Goal: Check status: Check status

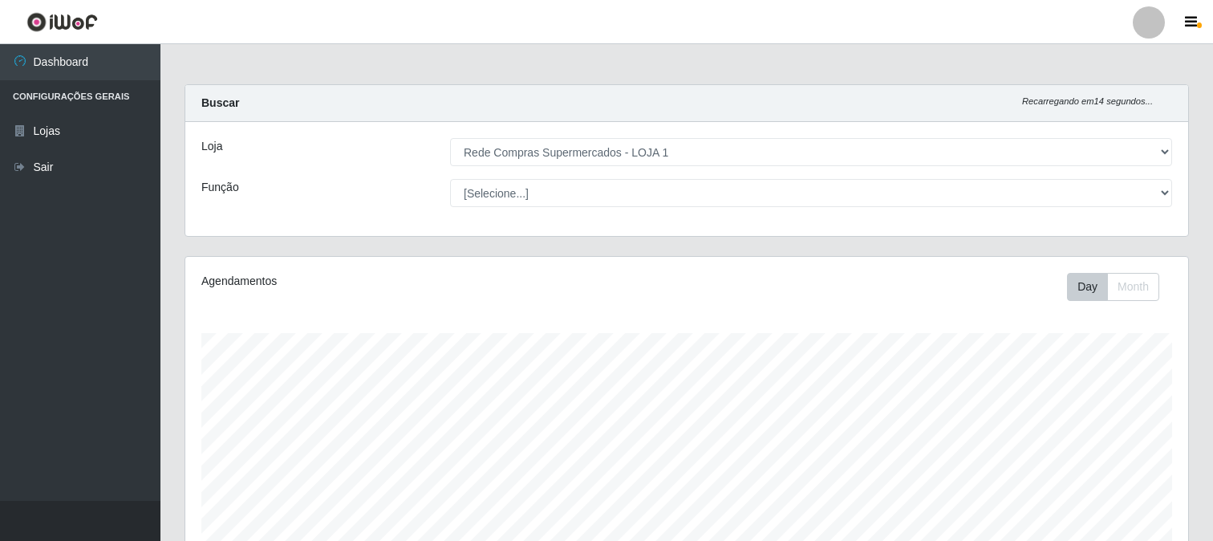
select select "158"
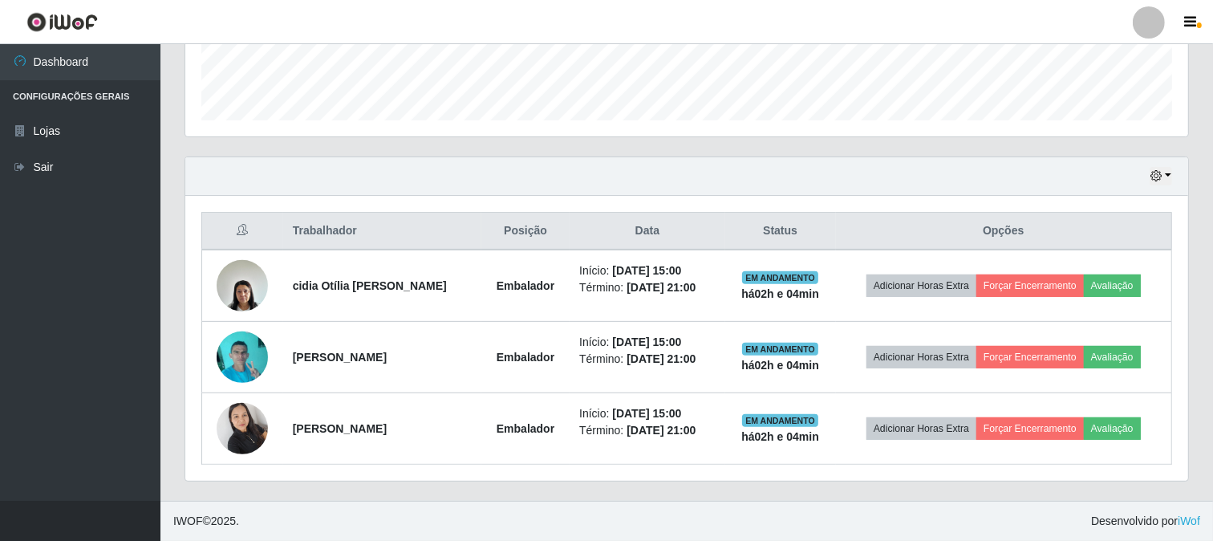
scroll to position [332, 1003]
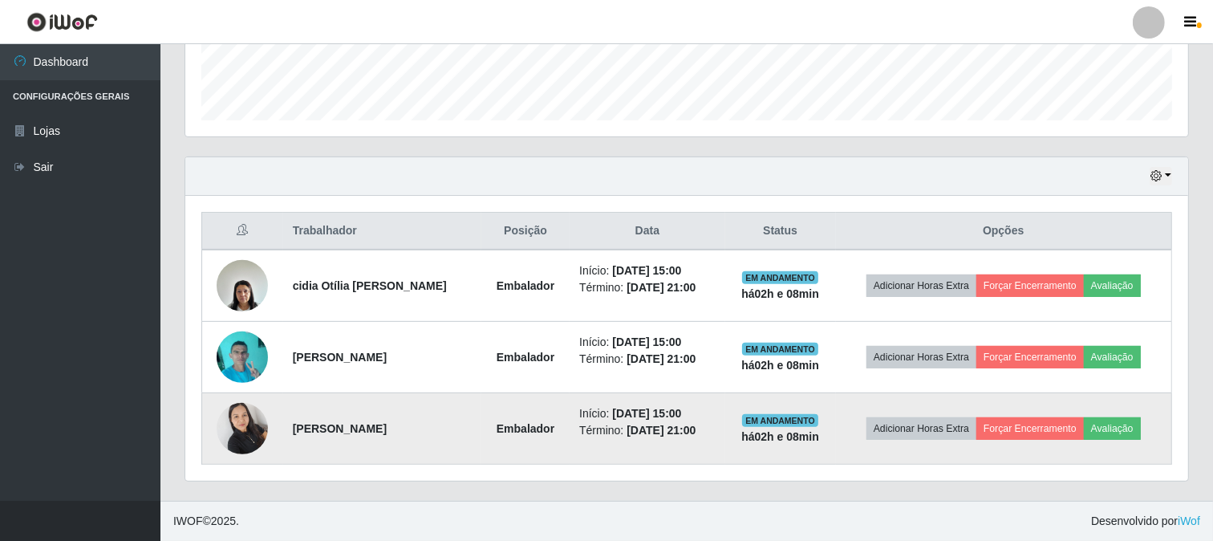
click at [243, 424] on img at bounding box center [242, 428] width 51 height 68
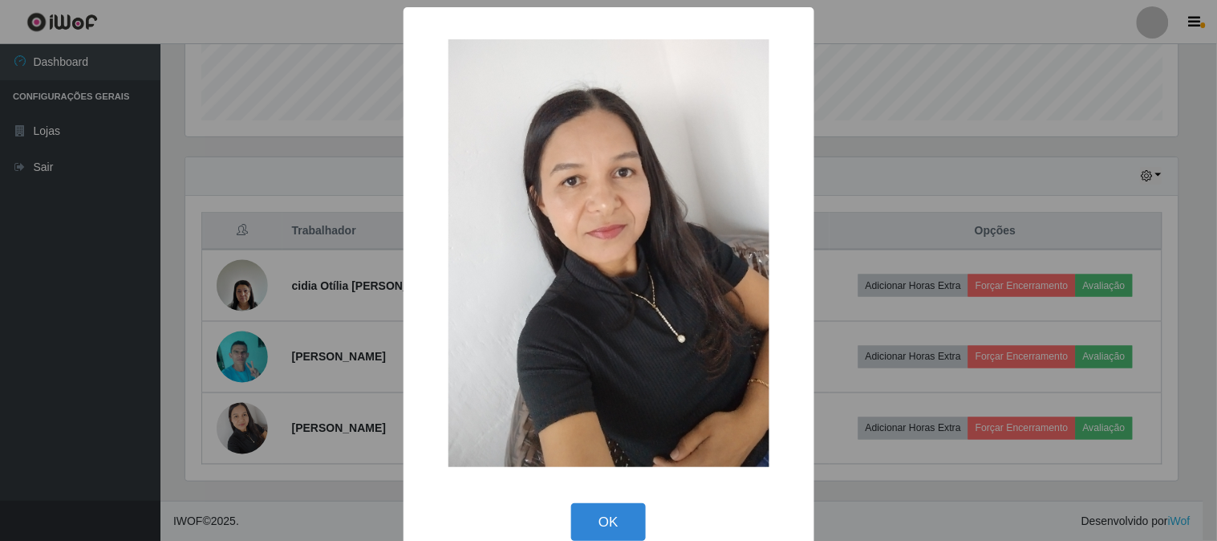
click at [605, 525] on button "OK" at bounding box center [608, 522] width 75 height 38
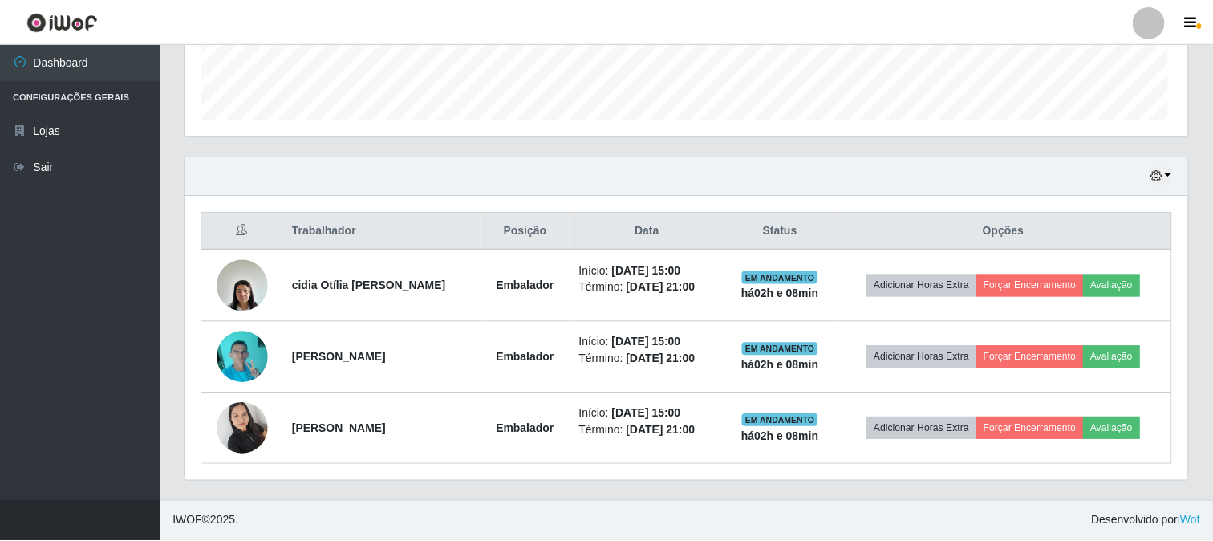
scroll to position [332, 1003]
click at [1150, 181] on icon "button" at bounding box center [1155, 175] width 11 height 11
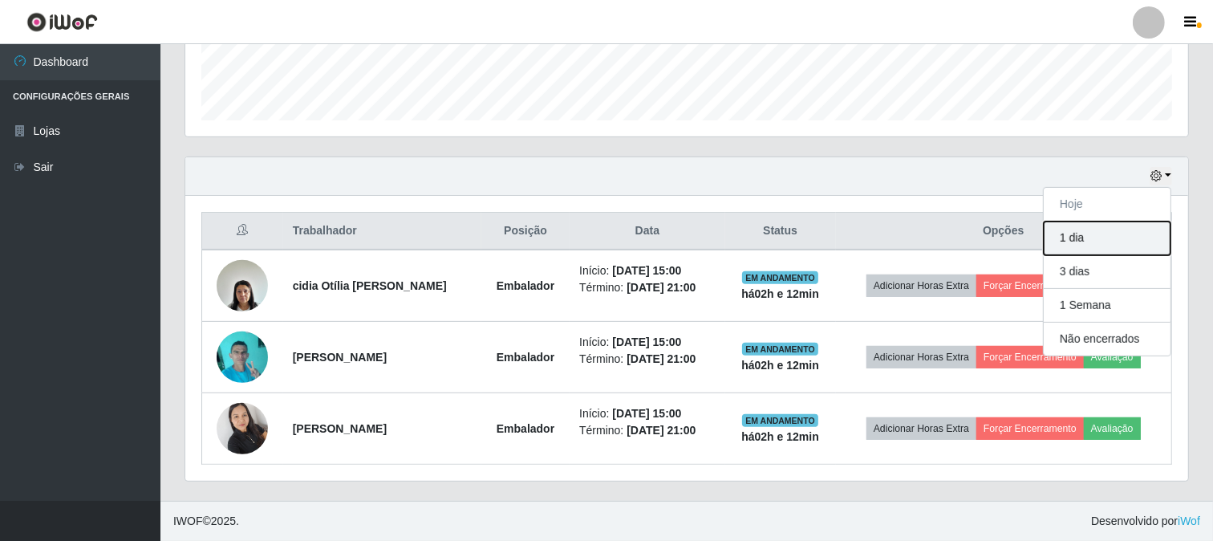
click at [1112, 233] on button "1 dia" at bounding box center [1107, 238] width 127 height 34
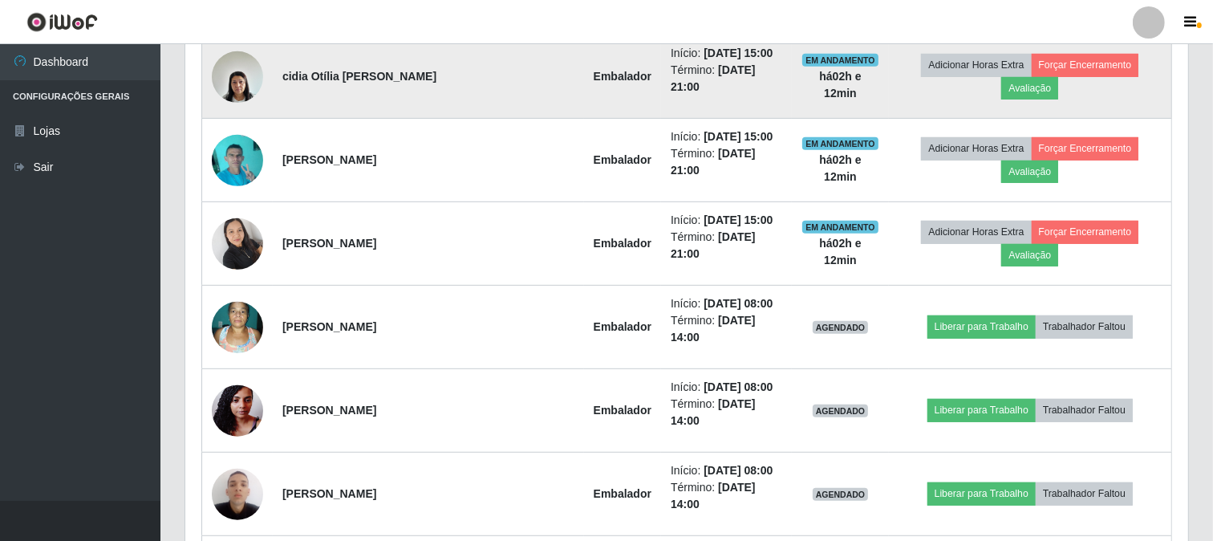
scroll to position [490, 0]
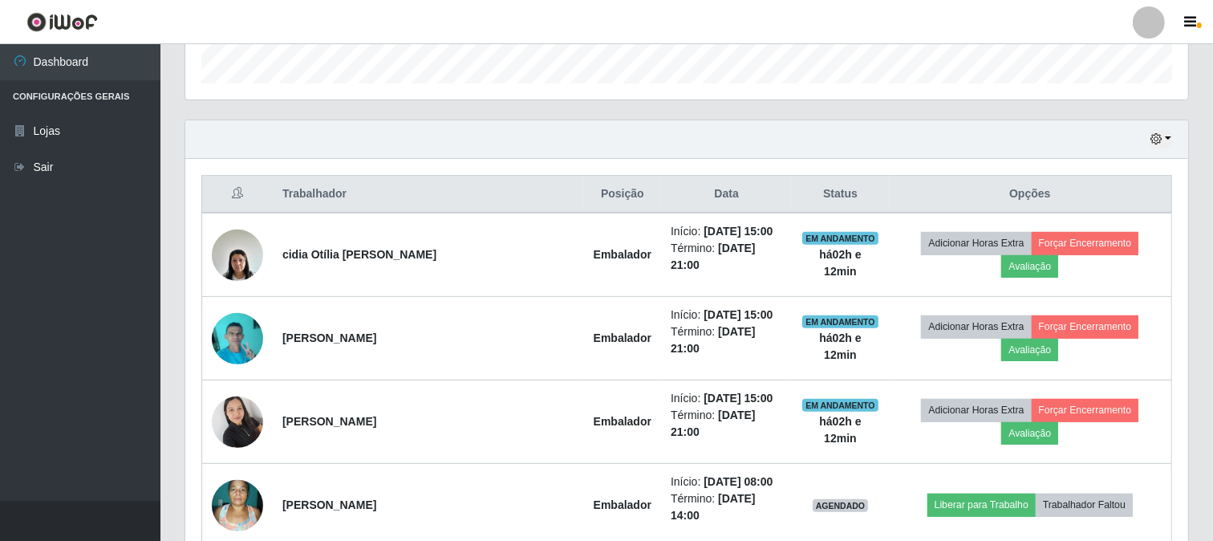
click at [1149, 137] on div "Hoje 1 dia 3 dias 1 Semana Não encerrados" at bounding box center [686, 139] width 1003 height 39
click at [1163, 141] on button "button" at bounding box center [1161, 139] width 22 height 18
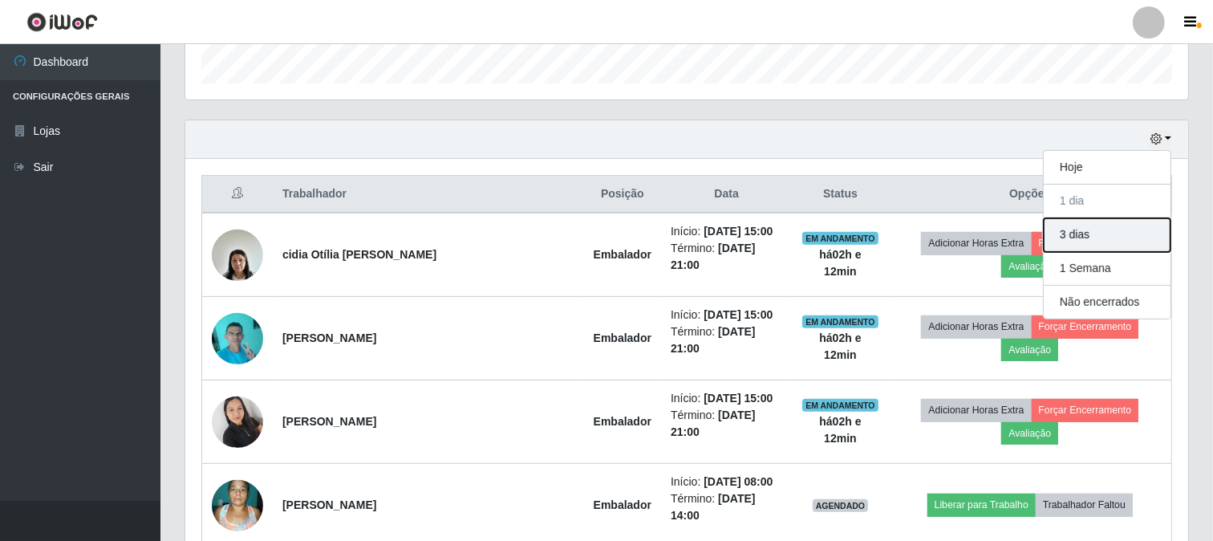
click at [1112, 233] on button "3 dias" at bounding box center [1107, 235] width 127 height 34
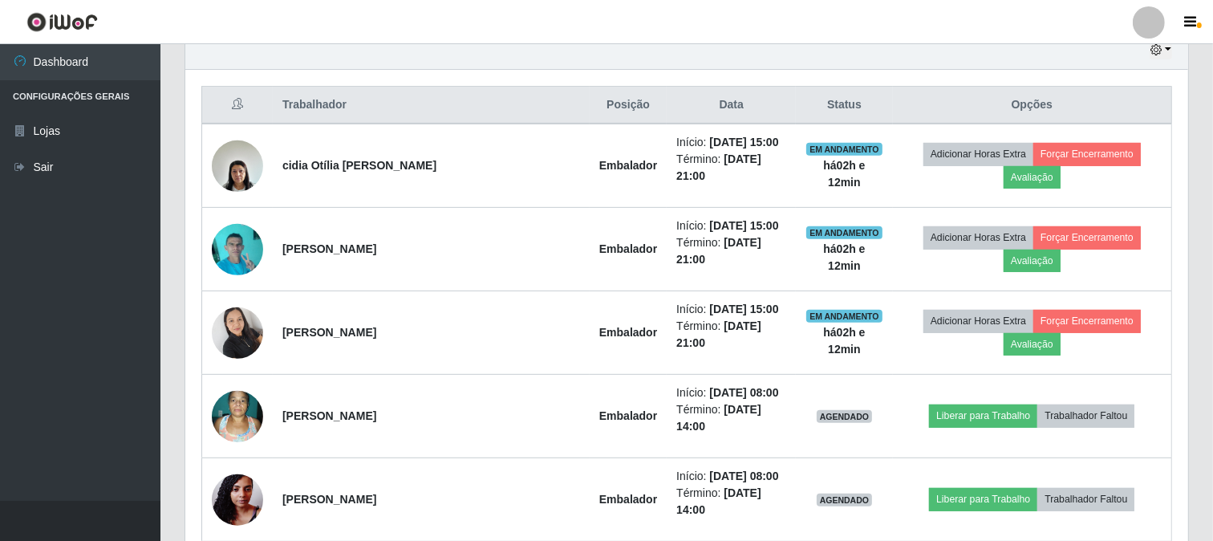
scroll to position [401, 0]
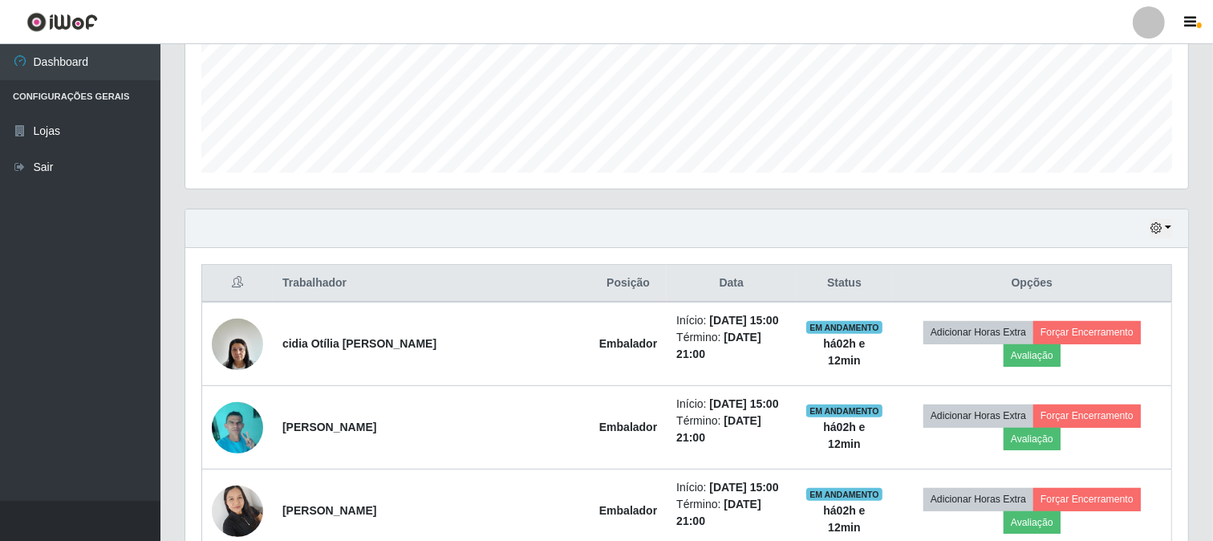
click at [1165, 218] on div "Hoje 1 dia 3 dias 1 Semana Não encerrados" at bounding box center [686, 228] width 1003 height 39
click at [1156, 241] on div "Hoje 1 dia 3 dias 1 Semana Não encerrados" at bounding box center [686, 228] width 1003 height 39
click at [1160, 231] on icon "button" at bounding box center [1155, 227] width 11 height 11
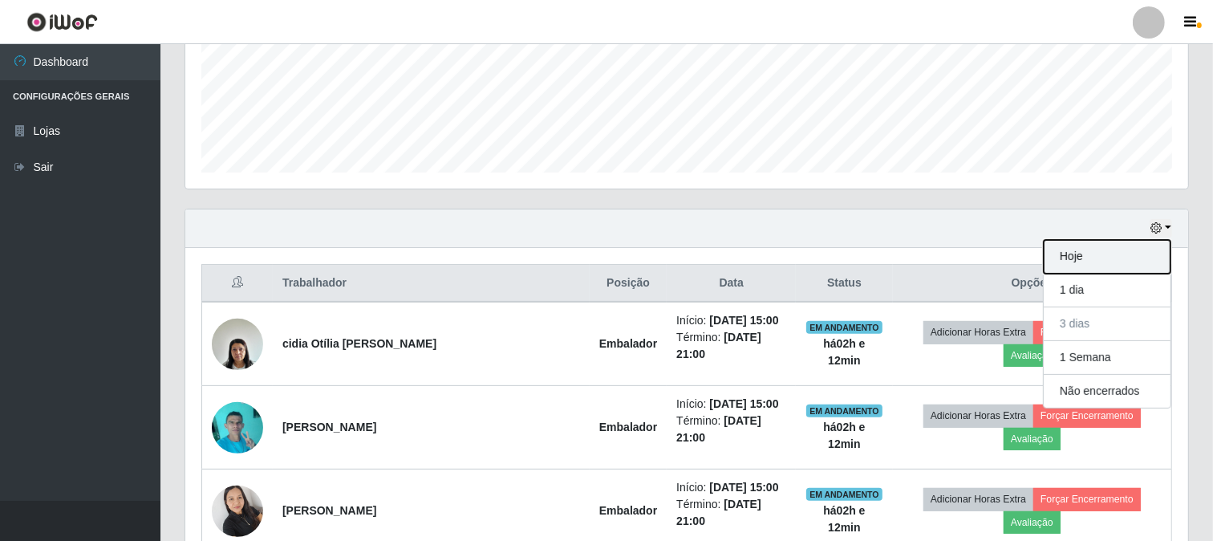
click at [1110, 263] on button "Hoje" at bounding box center [1107, 257] width 127 height 34
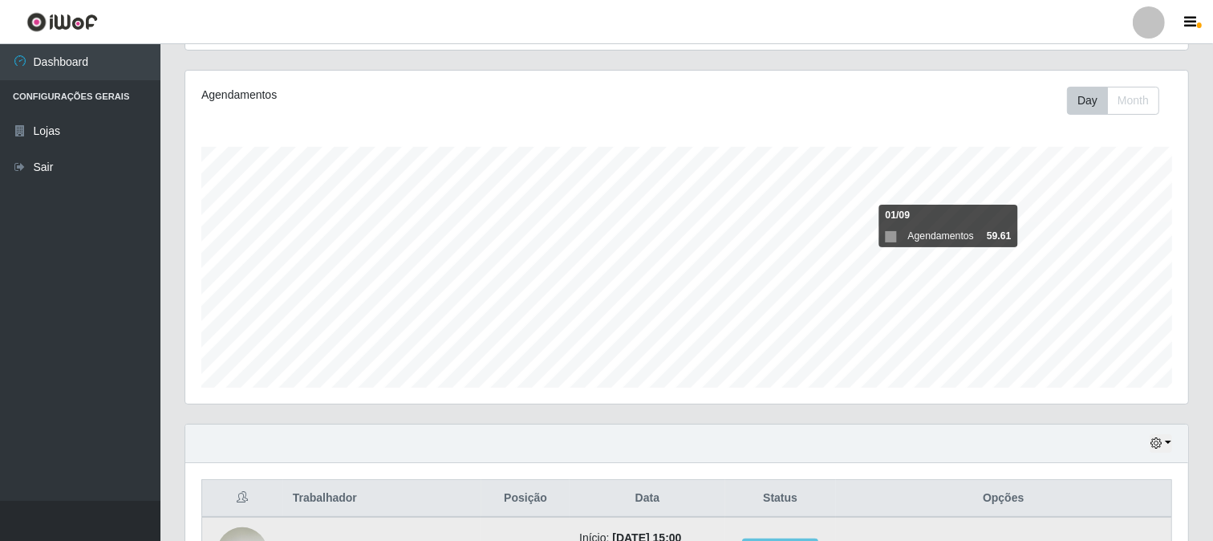
scroll to position [453, 0]
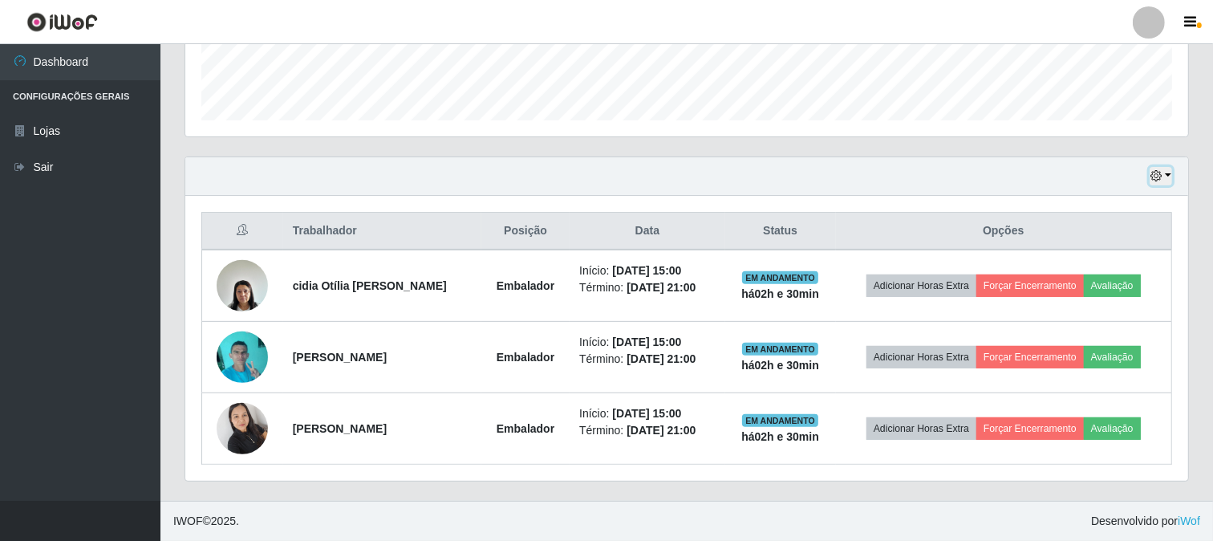
click at [1168, 172] on button "button" at bounding box center [1161, 176] width 22 height 18
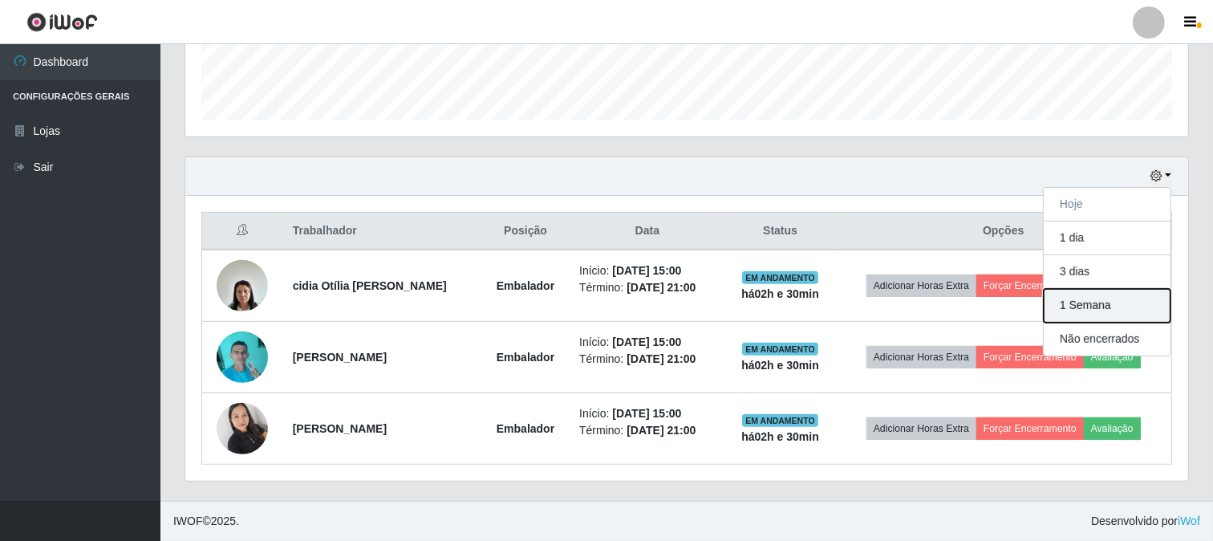
click at [1102, 305] on button "1 Semana" at bounding box center [1107, 306] width 127 height 34
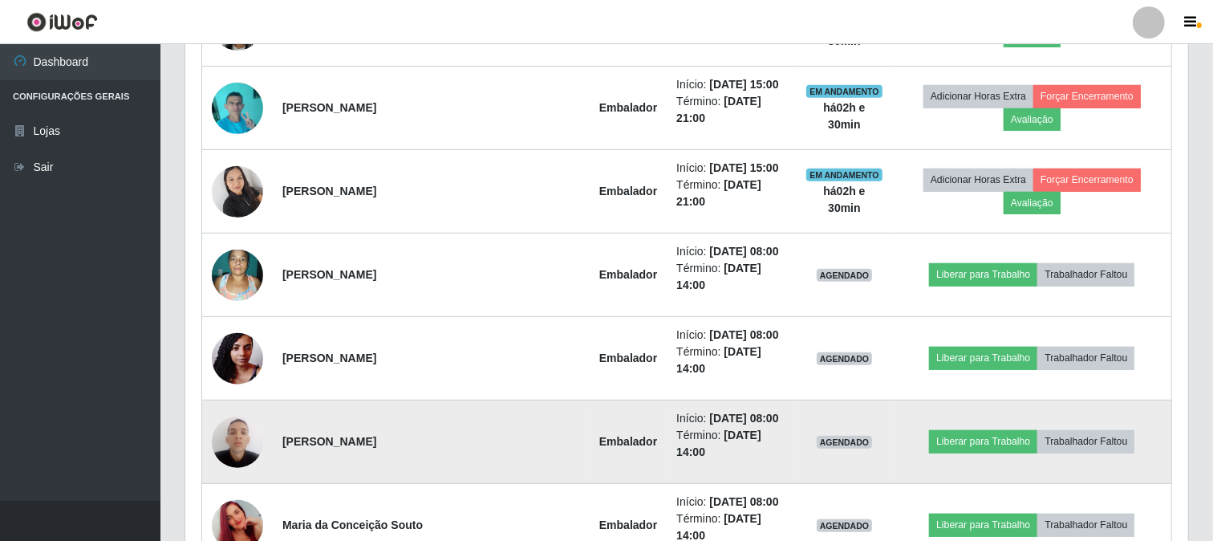
scroll to position [810, 0]
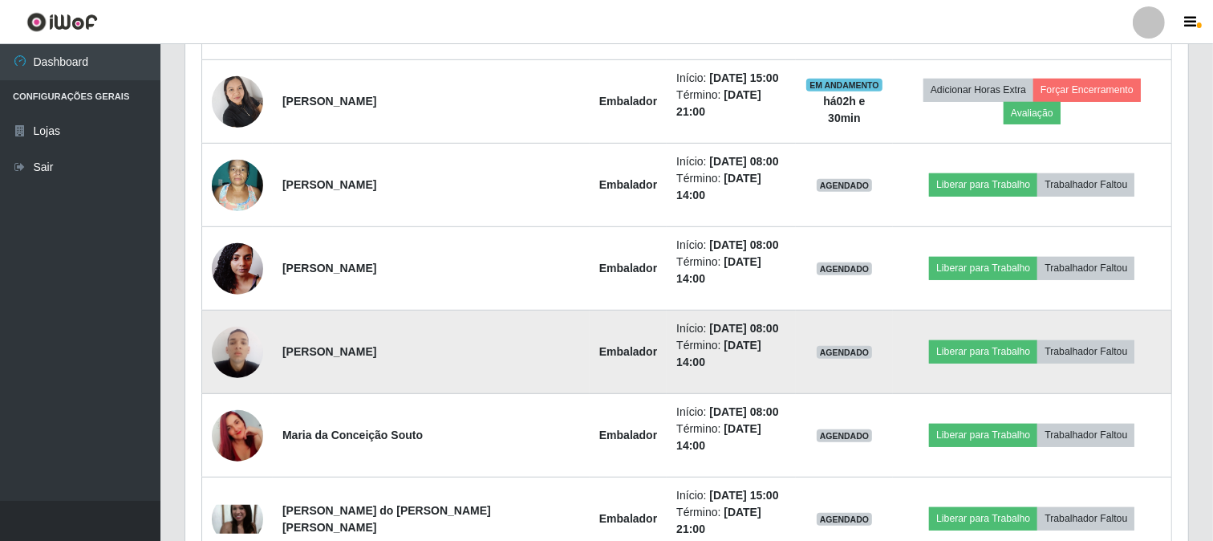
click at [252, 318] on img at bounding box center [237, 352] width 51 height 68
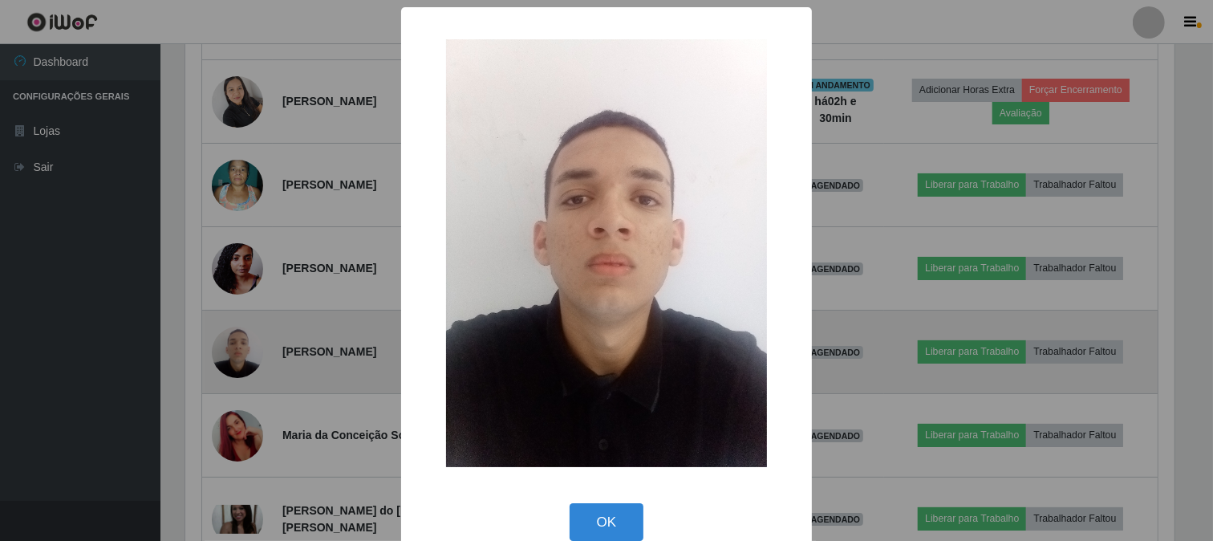
scroll to position [332, 992]
click at [252, 287] on div "× OK Cancel" at bounding box center [608, 270] width 1217 height 541
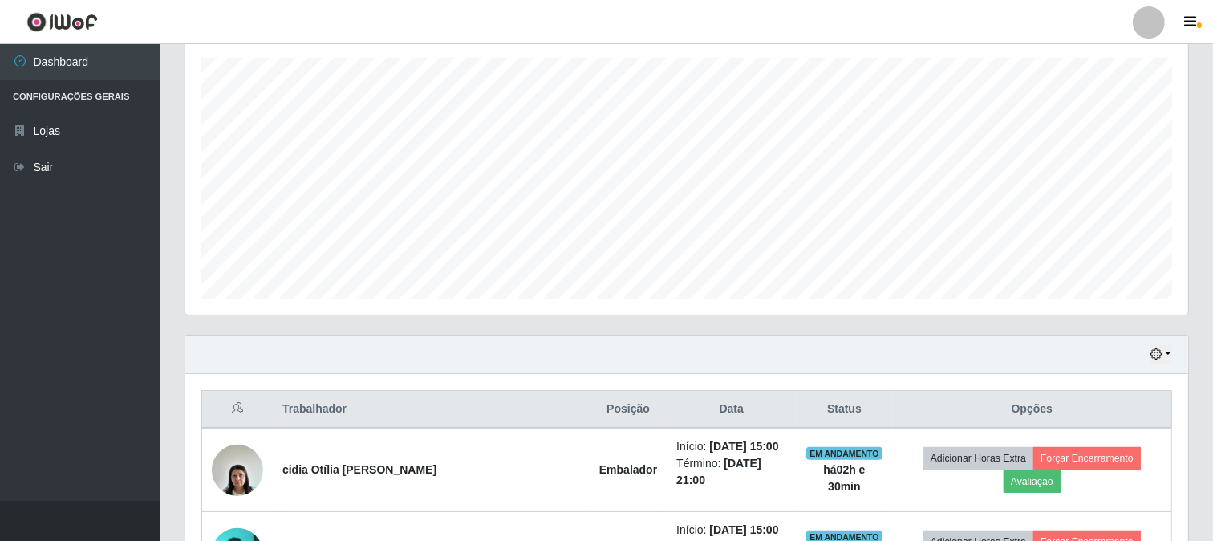
scroll to position [364, 0]
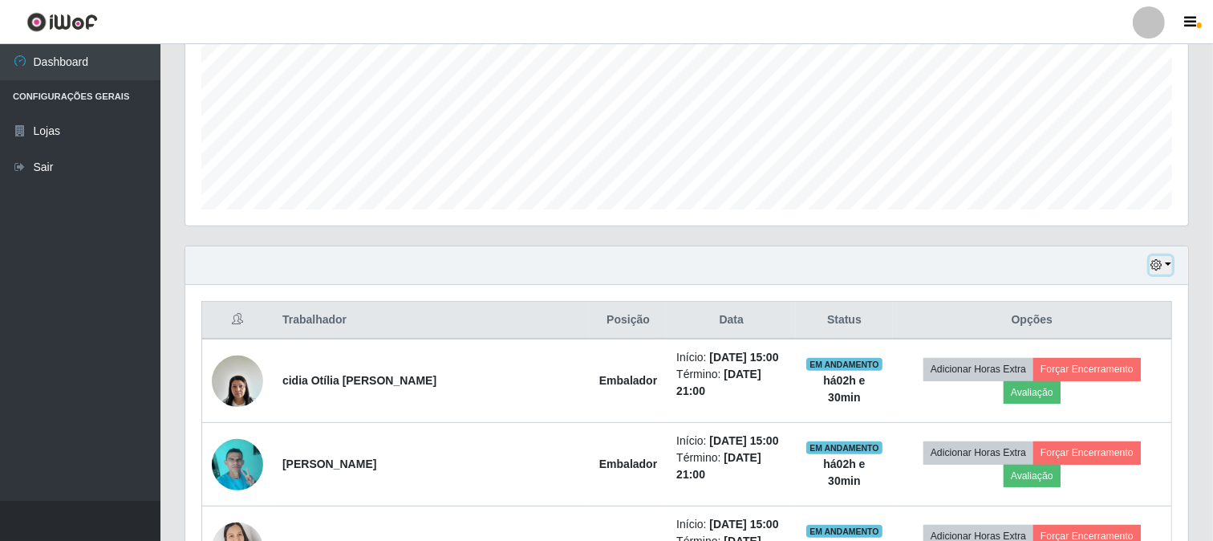
click at [1171, 263] on button "button" at bounding box center [1161, 265] width 22 height 18
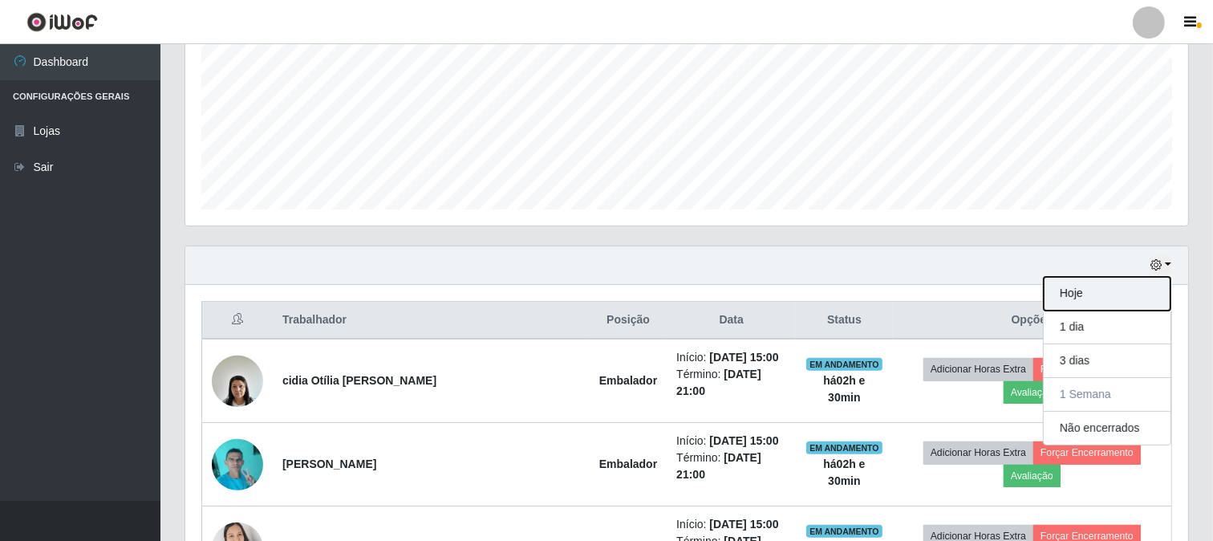
click at [1081, 297] on button "Hoje" at bounding box center [1107, 294] width 127 height 34
